Goal: Information Seeking & Learning: Learn about a topic

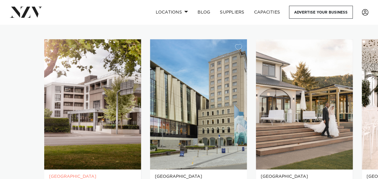
scroll to position [421, 0]
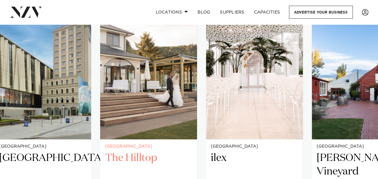
click at [140, 109] on img "3 / 5" at bounding box center [148, 74] width 97 height 130
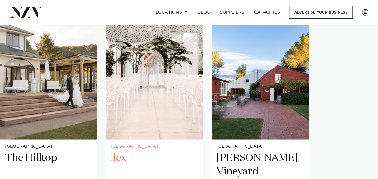
click at [149, 123] on link "Christchurch ilex An architectural oasis in the heart of [GEOGRAPHIC_DATA], ile…" at bounding box center [154, 133] width 97 height 249
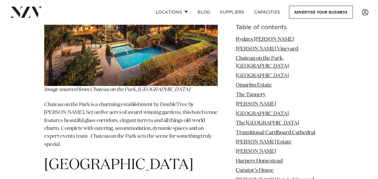
scroll to position [1263, 0]
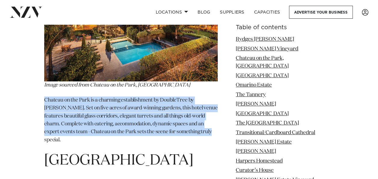
drag, startPoint x: 44, startPoint y: 75, endPoint x: 135, endPoint y: 114, distance: 98.6
click at [135, 114] on p "Chateau on the Park is a charming establishment by DoubleTree by [PERSON_NAME].…" at bounding box center [131, 120] width 174 height 48
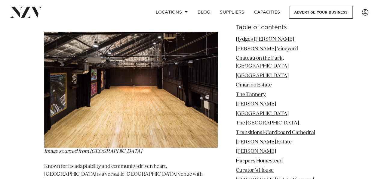
scroll to position [1443, 0]
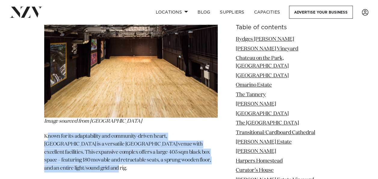
drag, startPoint x: 48, startPoint y: 116, endPoint x: 177, endPoint y: 143, distance: 132.8
click at [177, 143] on p "Known for its adaptability and community-driven heart, [GEOGRAPHIC_DATA] is a v…" at bounding box center [131, 152] width 174 height 40
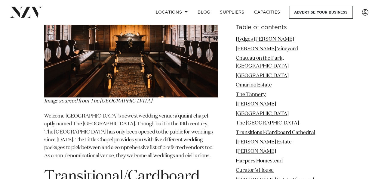
scroll to position [2556, 0]
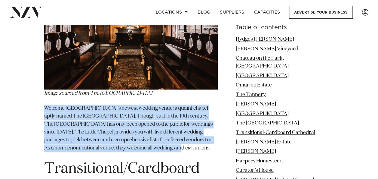
drag, startPoint x: 45, startPoint y: 101, endPoint x: 78, endPoint y: 140, distance: 51.0
click at [78, 140] on p "Welcome [GEOGRAPHIC_DATA]’s newest wedding venue: a quaint chapel aptly named T…" at bounding box center [131, 128] width 174 height 48
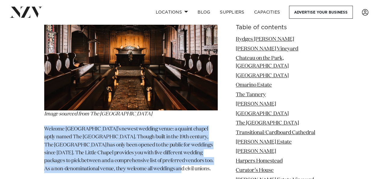
scroll to position [2526, 0]
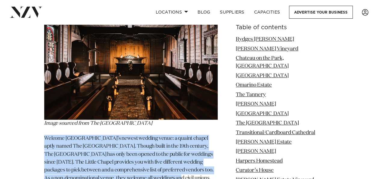
click at [110, 87] on img at bounding box center [131, 62] width 174 height 116
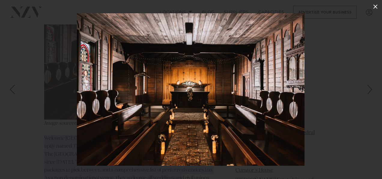
click at [375, 7] on icon at bounding box center [375, 6] width 7 height 7
